Goal: Transaction & Acquisition: Purchase product/service

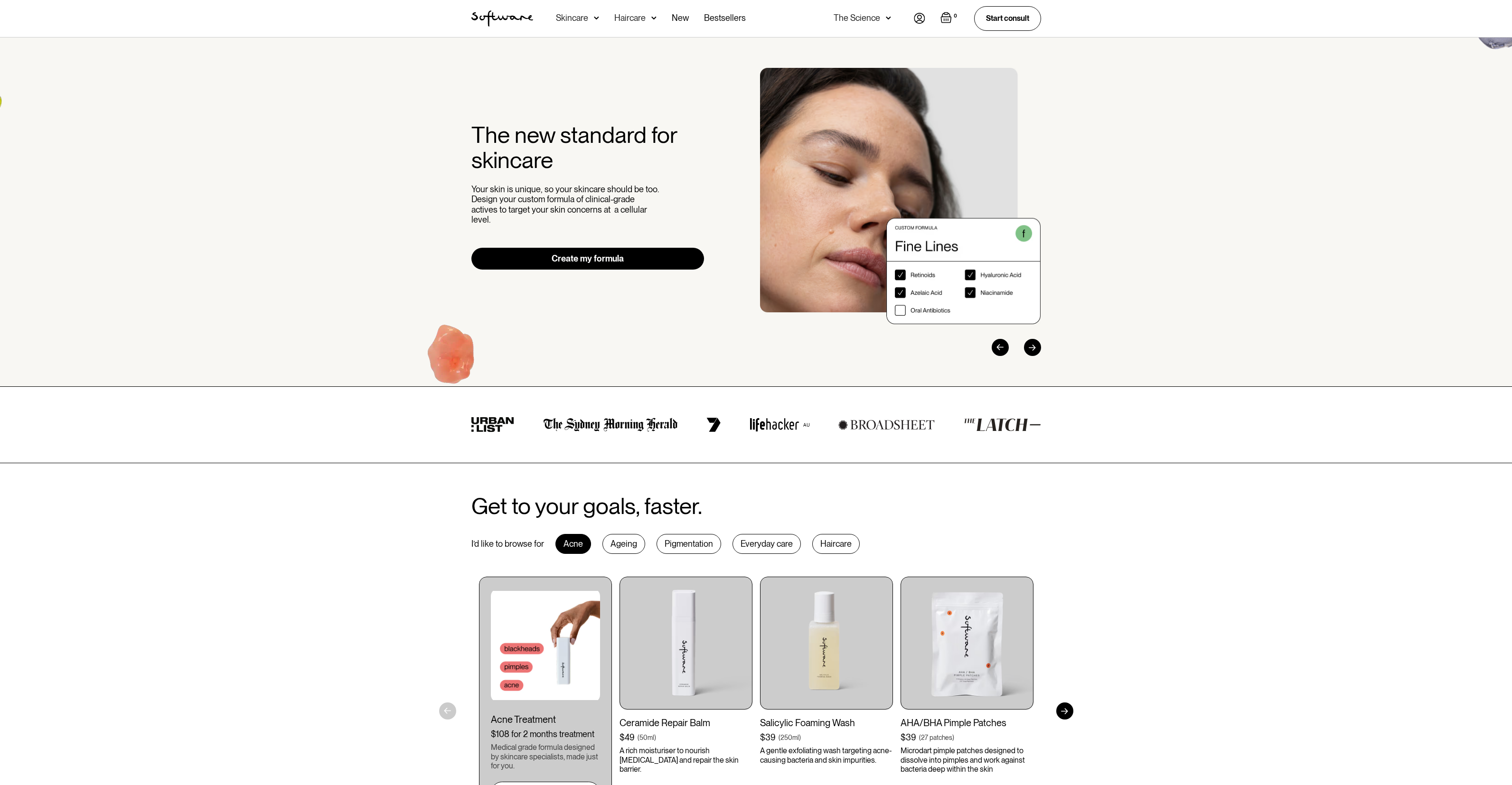
click at [539, 352] on div "The new standard for skincare Your skin is unique, so your skincare should be t…" at bounding box center [756, 212] width 593 height 288
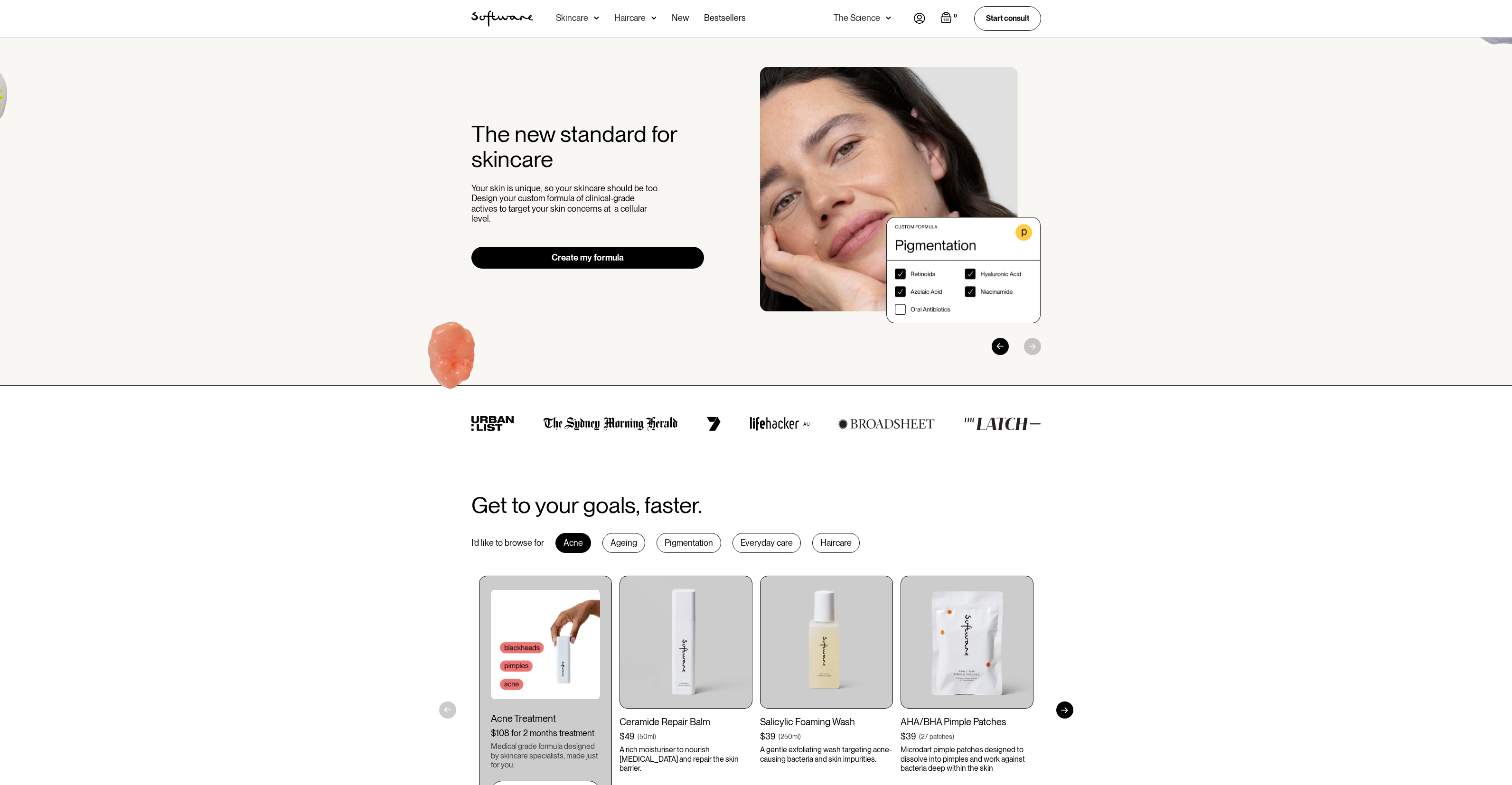
scroll to position [2, 0]
click at [647, 264] on div "The new standard for skincare Your skin is unique, so your skincare should be t…" at bounding box center [756, 210] width 593 height 288
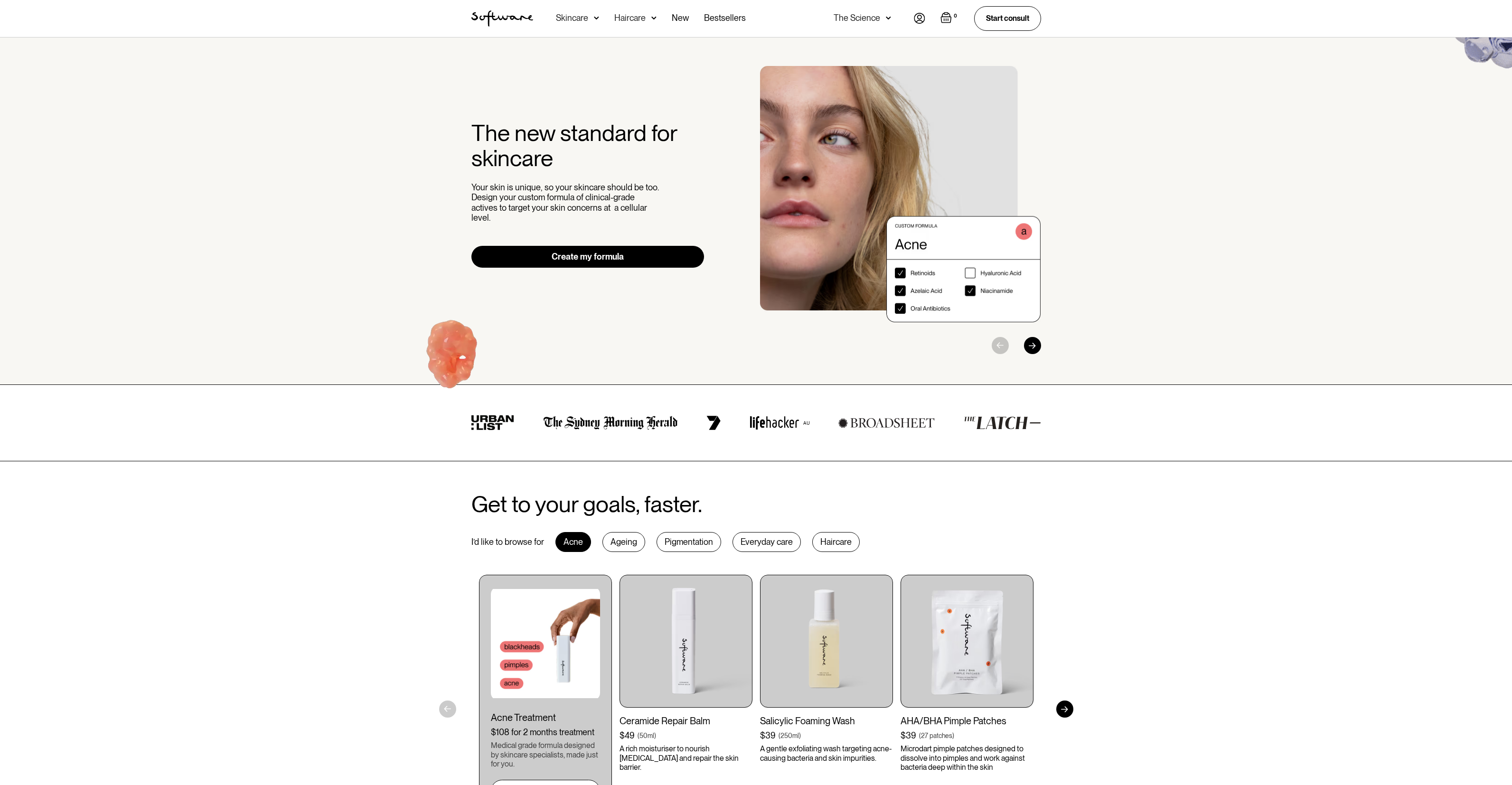
click at [615, 238] on div "The new standard for skincare Your skin is unique, so your skincare should be t…" at bounding box center [587, 194] width 233 height 147
click at [611, 246] on link "Create my formula" at bounding box center [587, 257] width 233 height 22
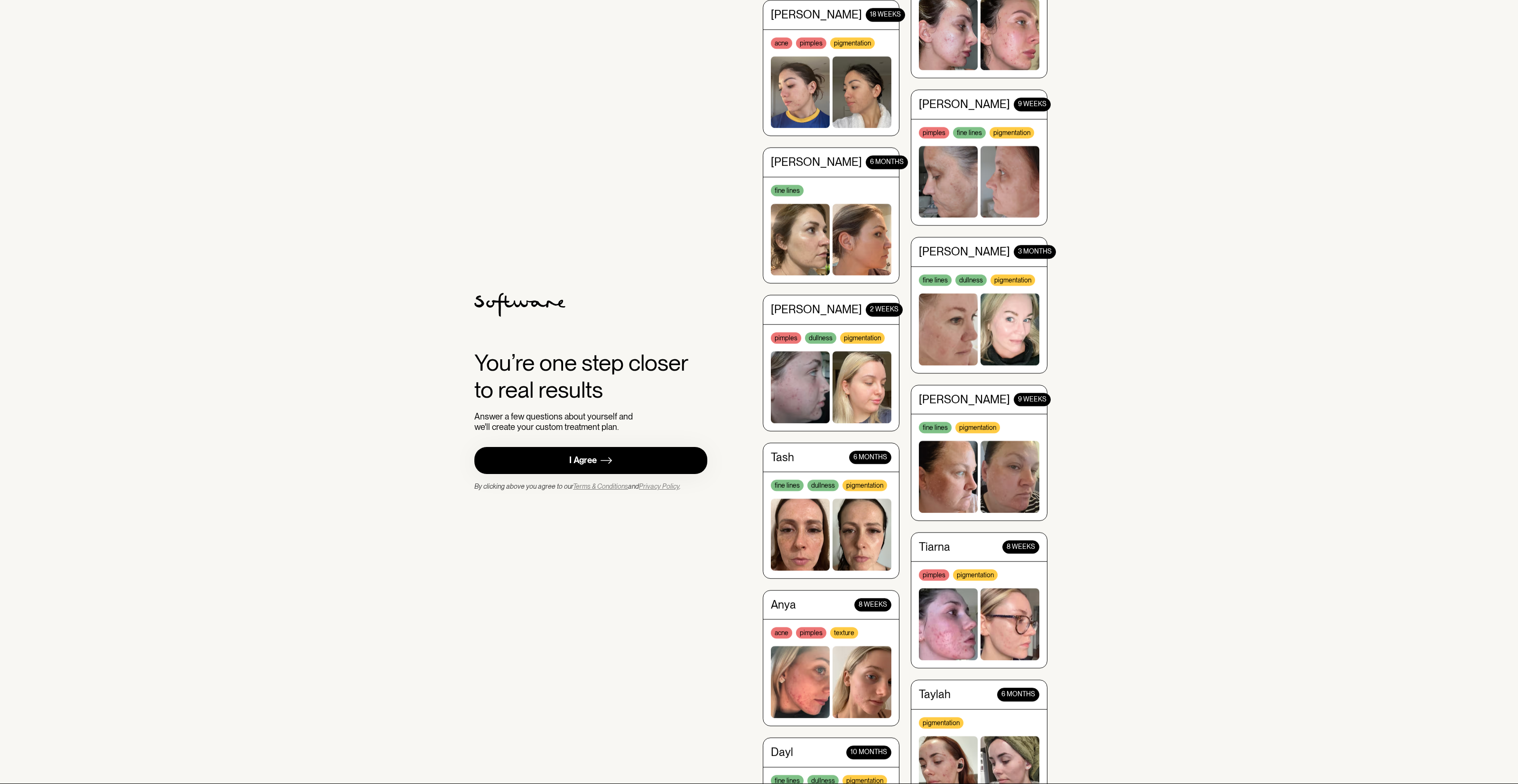
click at [588, 455] on link "I Agree" at bounding box center [590, 461] width 233 height 27
click at [1137, 706] on div "You’re one step closer to real results Answer a few questions about yourself an…" at bounding box center [759, 392] width 1518 height 784
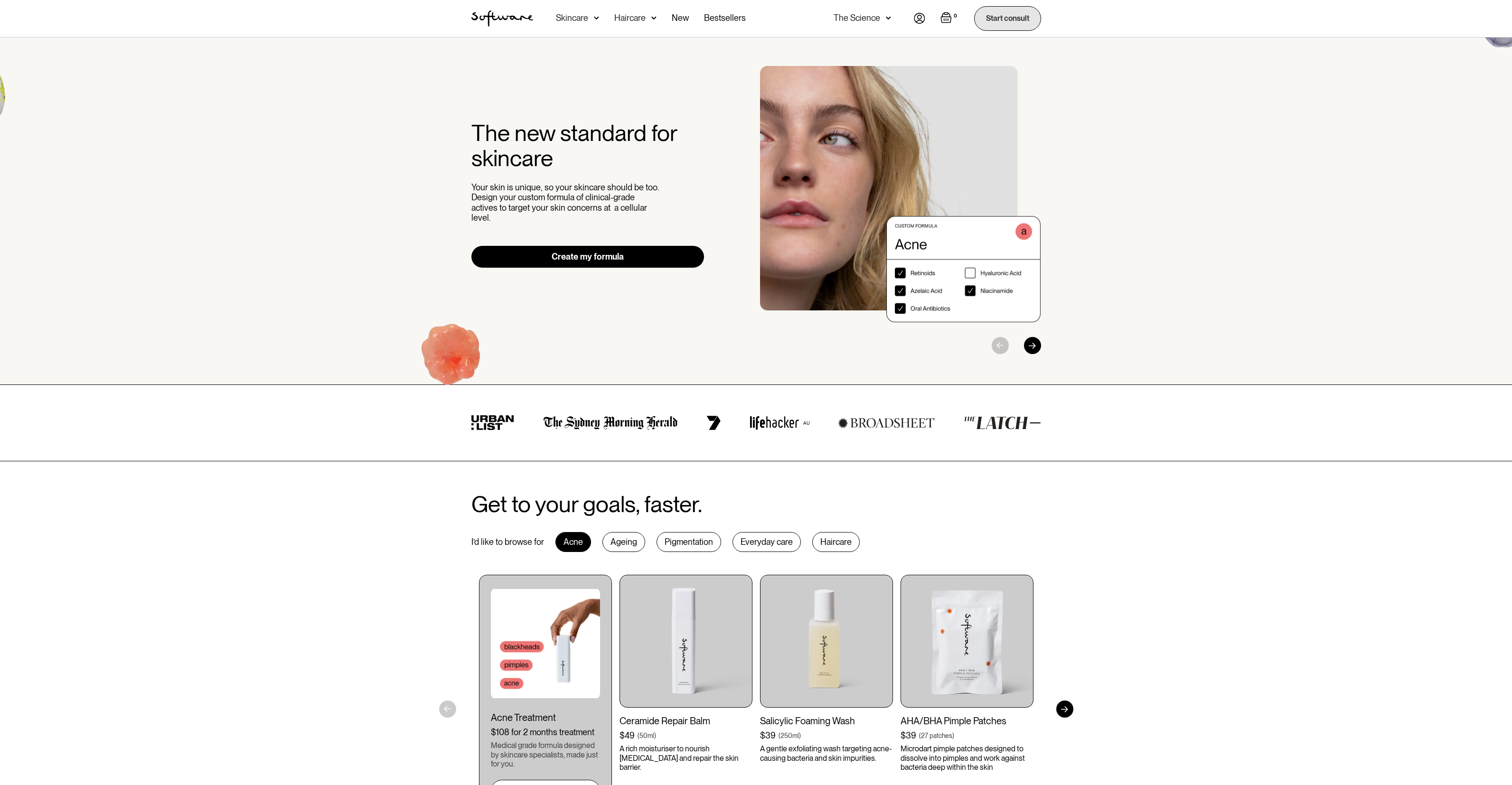
click at [1013, 17] on link "Start consult" at bounding box center [1008, 18] width 67 height 24
